Goal: Information Seeking & Learning: Learn about a topic

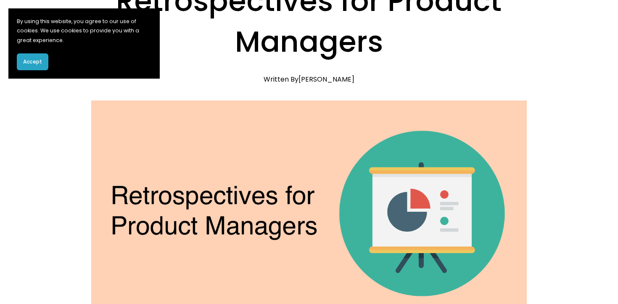
scroll to position [95, 0]
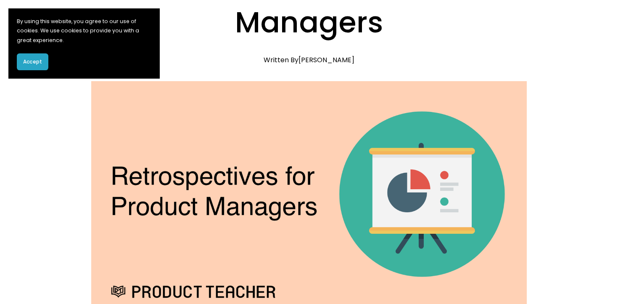
click at [36, 65] on span "Accept" at bounding box center [32, 62] width 19 height 8
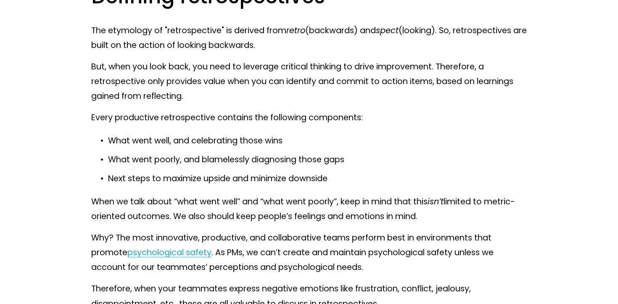
scroll to position [613, 0]
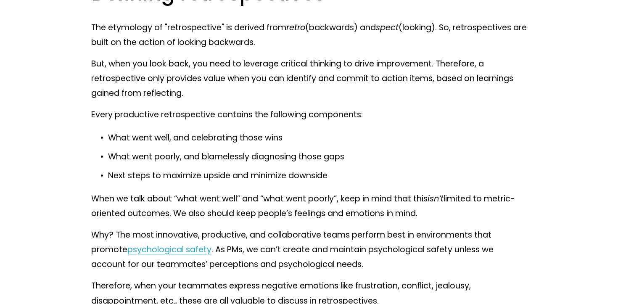
click at [115, 148] on ul "What went well, and celebrating those wins What went poorly, and blamelessly di…" at bounding box center [309, 156] width 436 height 53
click at [108, 139] on p "What went well, and celebrating those wins" at bounding box center [317, 137] width 419 height 15
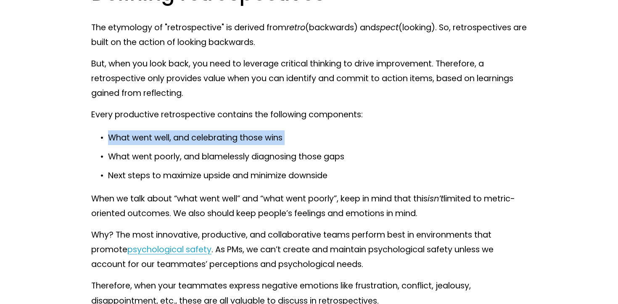
click at [108, 139] on p "What went well, and celebrating those wins" at bounding box center [317, 137] width 419 height 15
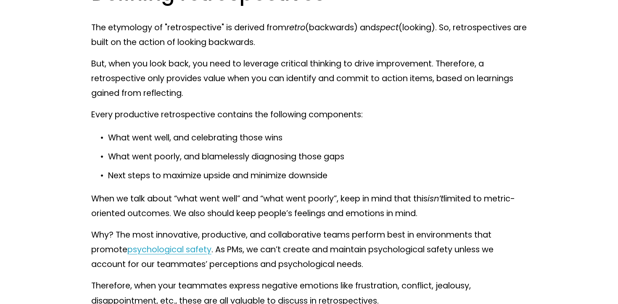
click at [114, 154] on p "What went poorly, and blamelessly diagnosing those gaps" at bounding box center [317, 156] width 419 height 15
click at [139, 153] on p "What went poorly, and blamelessly diagnosing those gaps" at bounding box center [317, 156] width 419 height 15
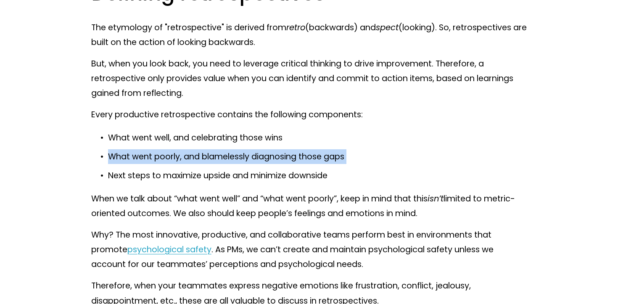
click at [139, 153] on p "What went poorly, and blamelessly diagnosing those gaps" at bounding box center [317, 156] width 419 height 15
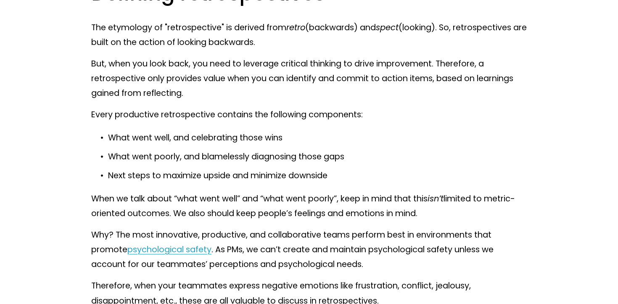
click at [116, 154] on p "What went poorly, and blamelessly diagnosing those gaps" at bounding box center [317, 156] width 419 height 15
click at [112, 155] on p "What went poorly, and blamelessly diagnosing those gaps" at bounding box center [317, 156] width 419 height 15
click at [111, 155] on p "What went poorly, and blamelessly diagnosing those gaps" at bounding box center [317, 156] width 419 height 15
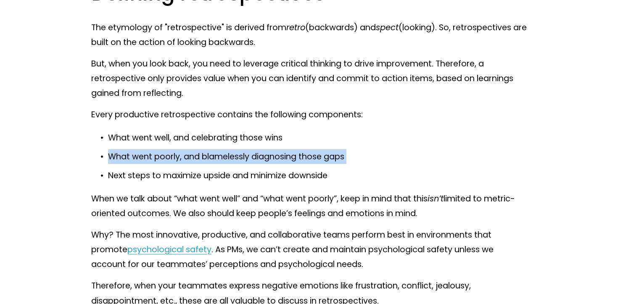
click at [111, 155] on p "What went poorly, and blamelessly diagnosing those gaps" at bounding box center [317, 156] width 419 height 15
click at [108, 159] on p "What went poorly, and blamelessly diagnosing those gaps" at bounding box center [317, 156] width 419 height 15
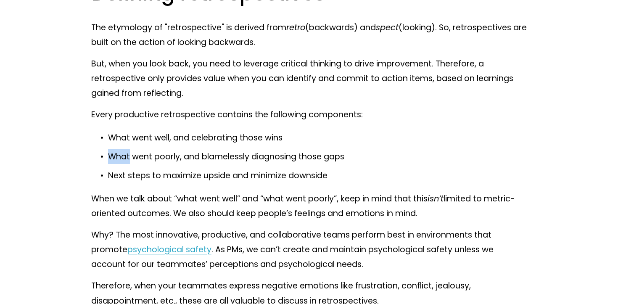
click at [108, 159] on p "What went poorly, and blamelessly diagnosing those gaps" at bounding box center [317, 156] width 419 height 15
click at [115, 156] on p "What went poorly, and blamelessly diagnosing those gaps" at bounding box center [317, 156] width 419 height 15
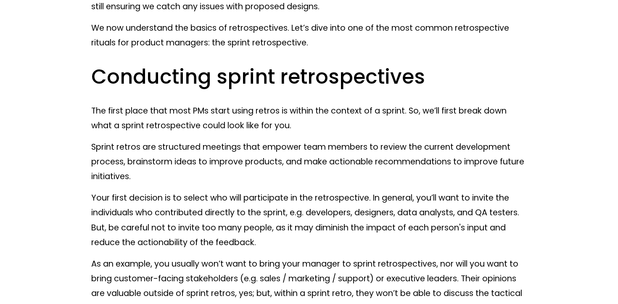
scroll to position [1190, 0]
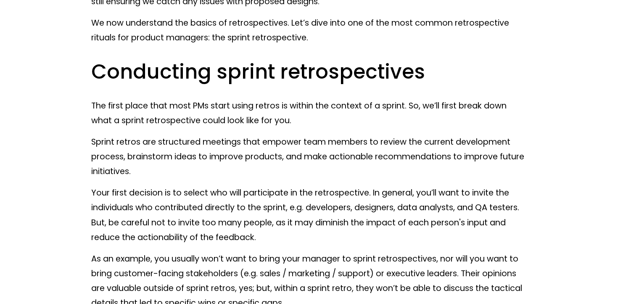
click at [314, 70] on h2 "Conducting sprint retrospectives" at bounding box center [309, 72] width 436 height 26
click at [348, 71] on h2 "Conducting sprint retrospectives" at bounding box center [309, 72] width 436 height 26
click at [408, 66] on h2 "Conducting sprint retrospectives" at bounding box center [309, 72] width 436 height 26
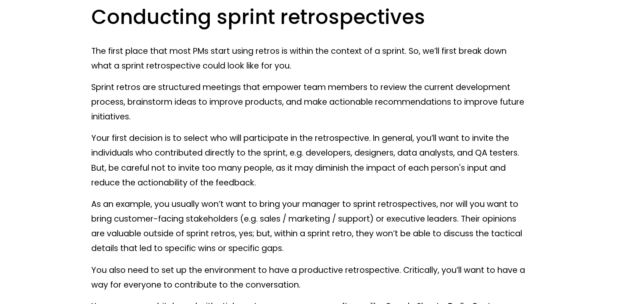
scroll to position [1250, 0]
